Goal: Task Accomplishment & Management: Use online tool/utility

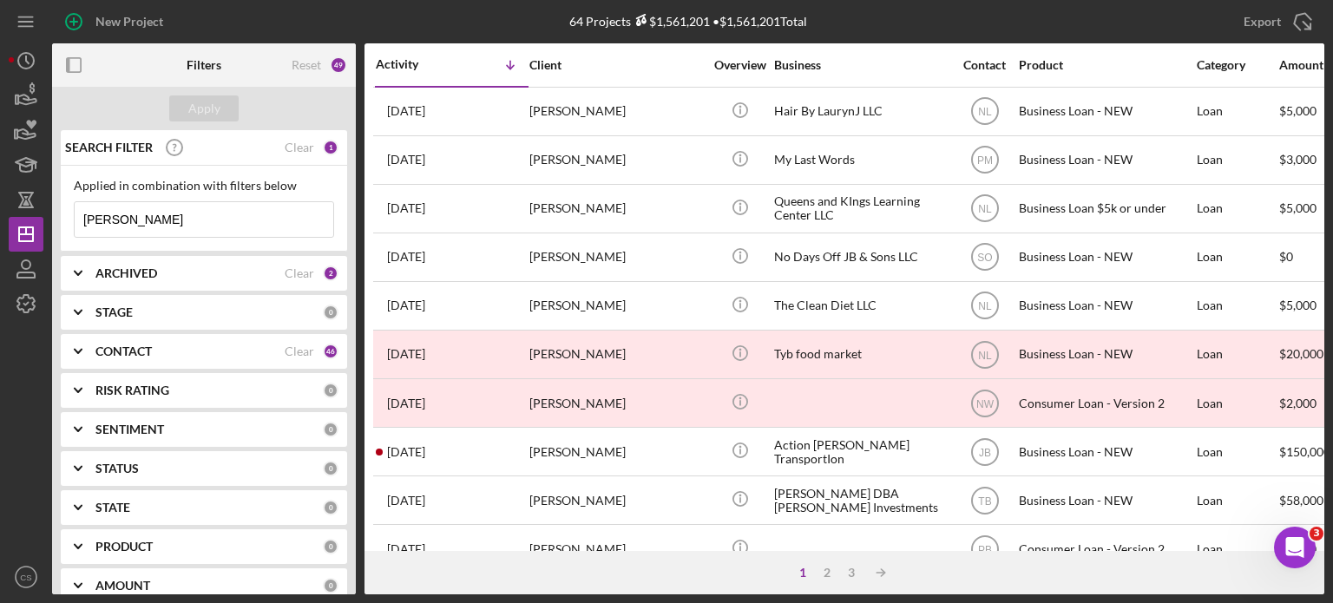
drag, startPoint x: 140, startPoint y: 219, endPoint x: 80, endPoint y: 222, distance: 60.0
click at [80, 222] on input "[PERSON_NAME]" at bounding box center [204, 219] width 259 height 35
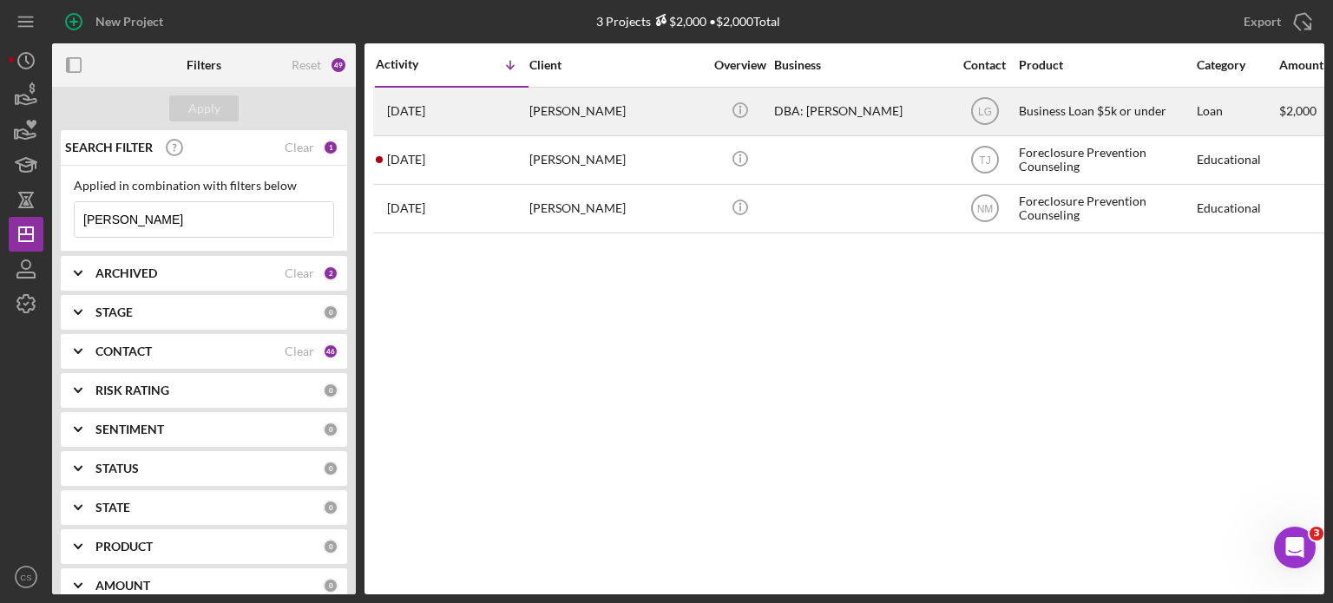
type input "[PERSON_NAME]"
click at [425, 114] on time "[DATE]" at bounding box center [406, 111] width 38 height 14
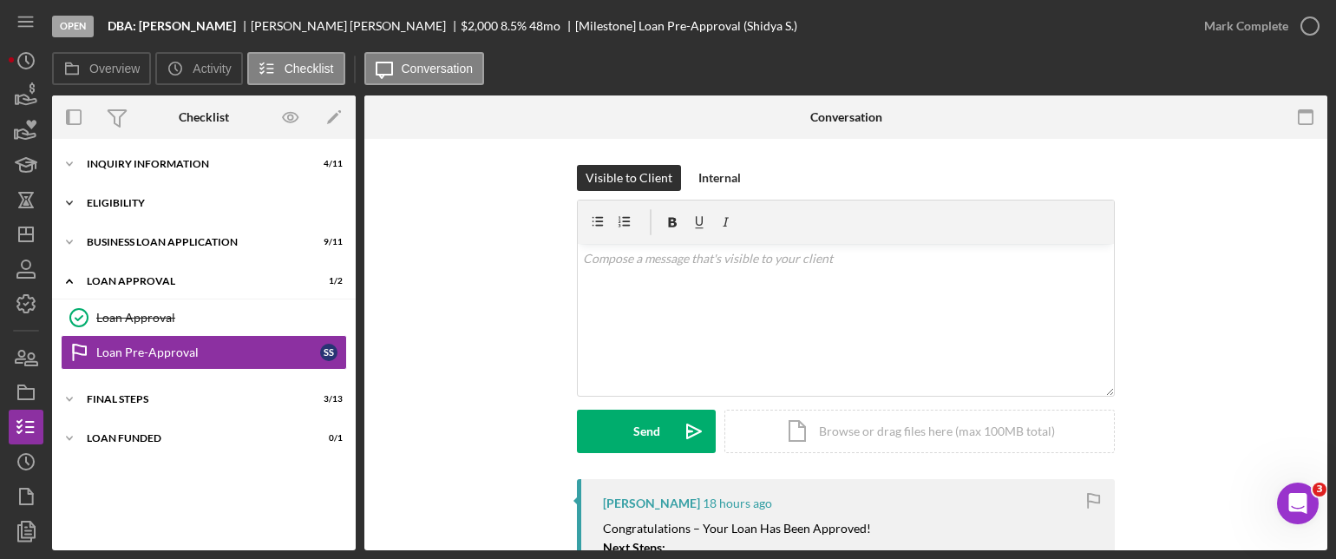
click at [69, 198] on icon "Icon/Expander" at bounding box center [69, 203] width 35 height 35
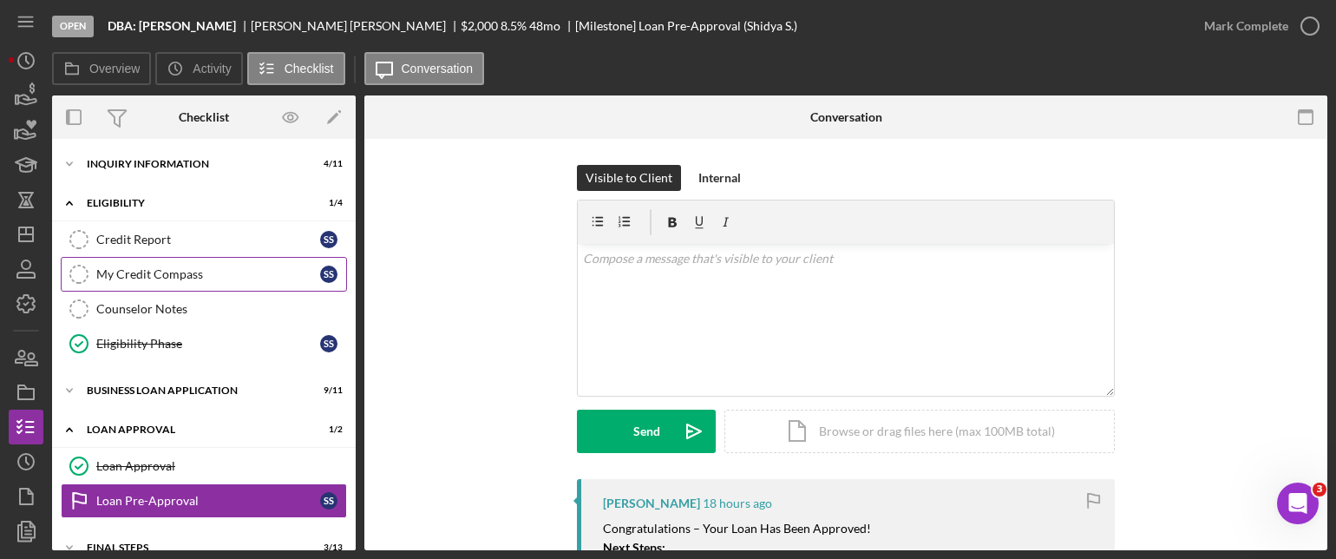
click at [80, 270] on icon "My Credit Compass" at bounding box center [78, 274] width 43 height 43
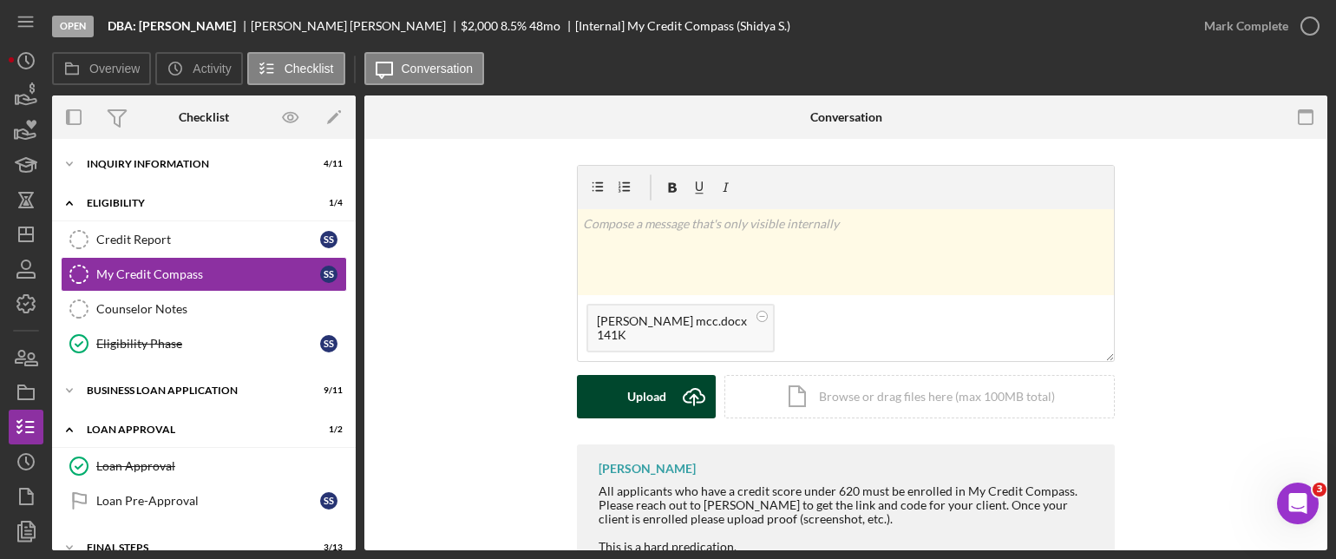
click at [653, 385] on div "Upload" at bounding box center [646, 396] width 39 height 43
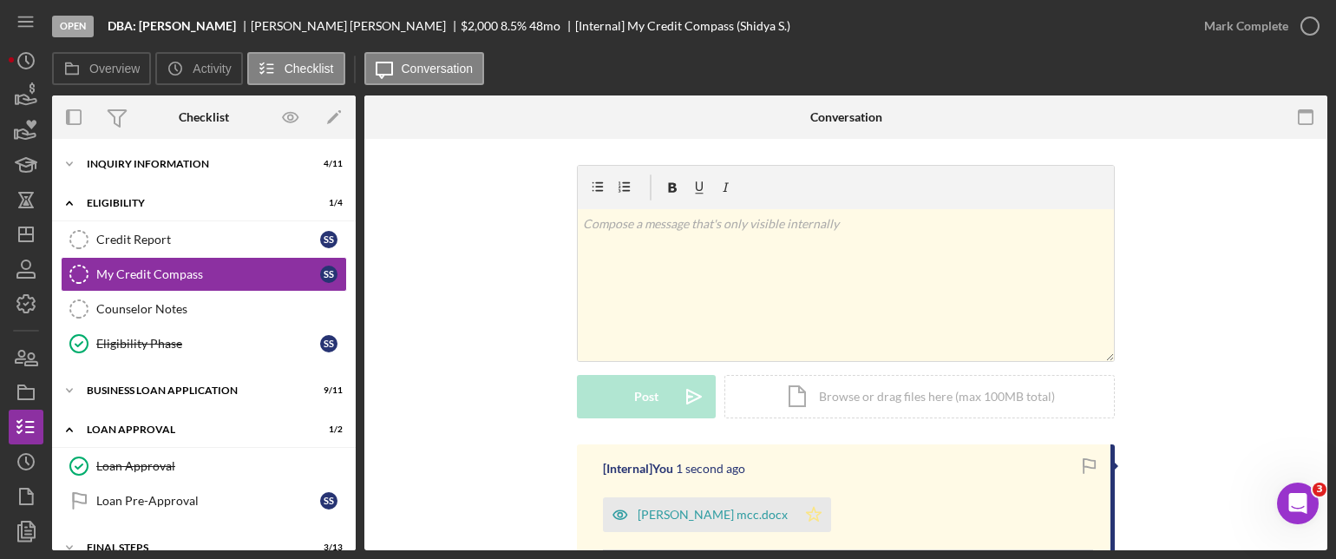
click at [797, 513] on icon "Icon/Star" at bounding box center [814, 514] width 35 height 35
click at [1305, 20] on icon "button" at bounding box center [1310, 25] width 43 height 43
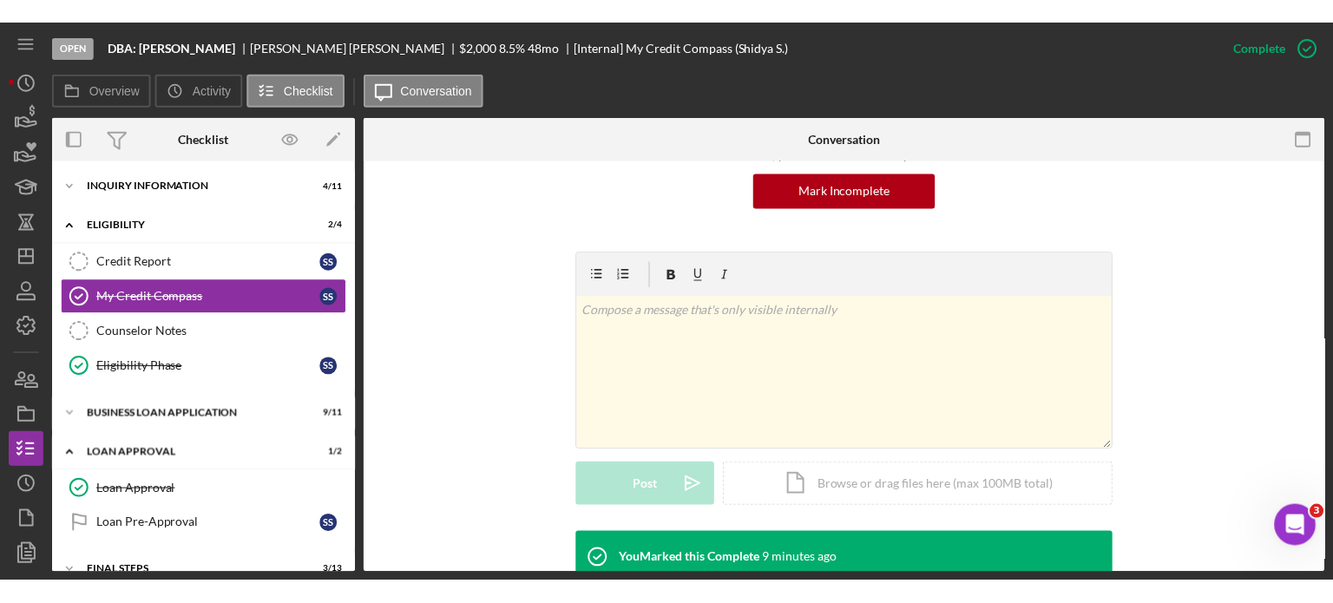
scroll to position [347, 0]
